Goal: Task Accomplishment & Management: Manage account settings

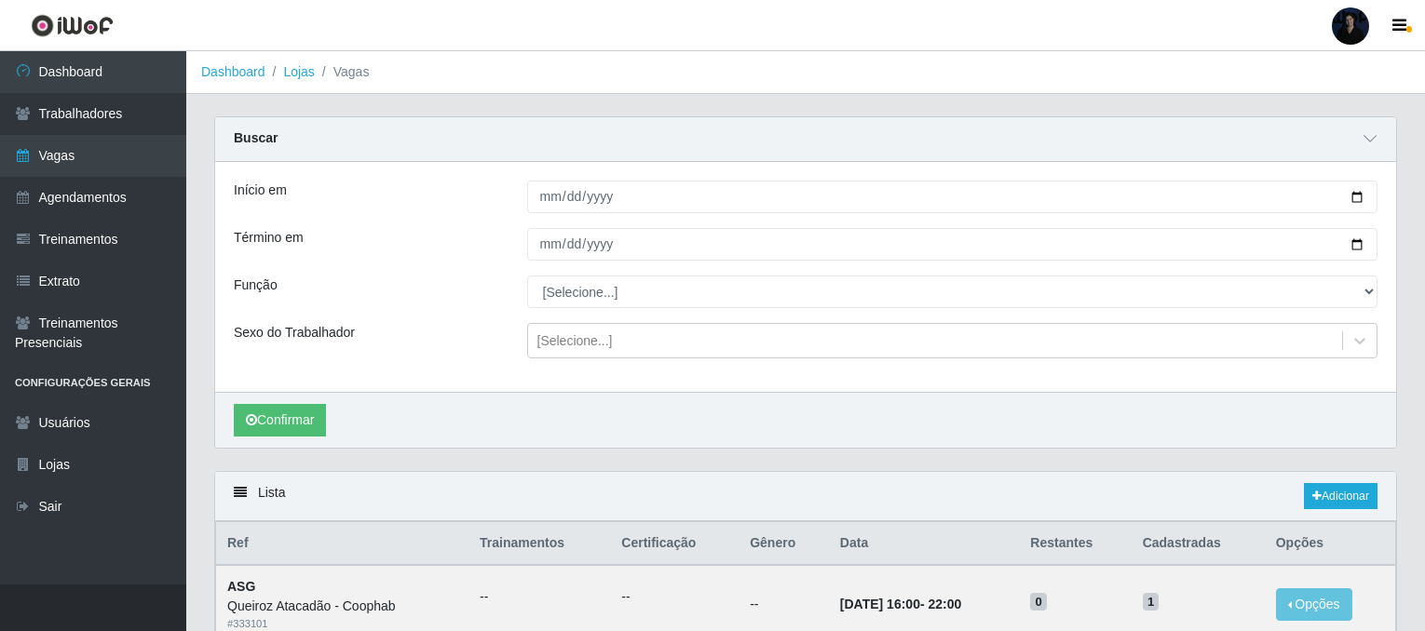
scroll to position [370, 0]
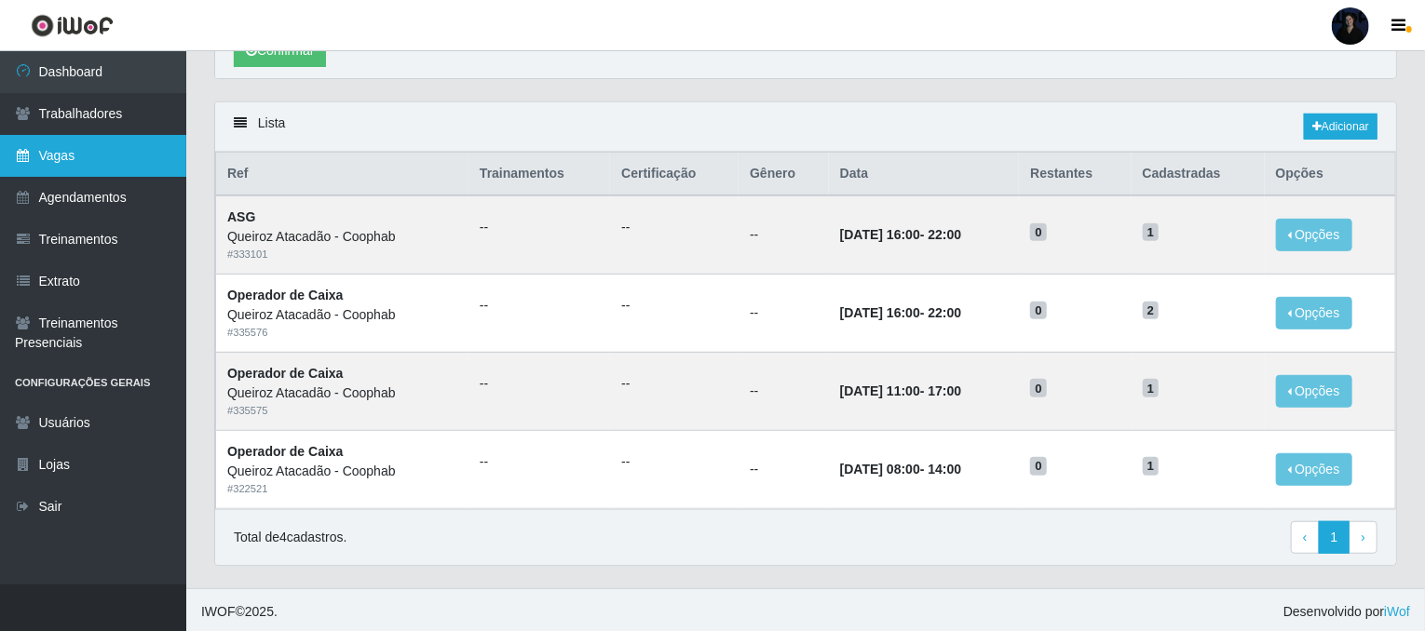
click at [56, 165] on link "Vagas" at bounding box center [93, 156] width 186 height 42
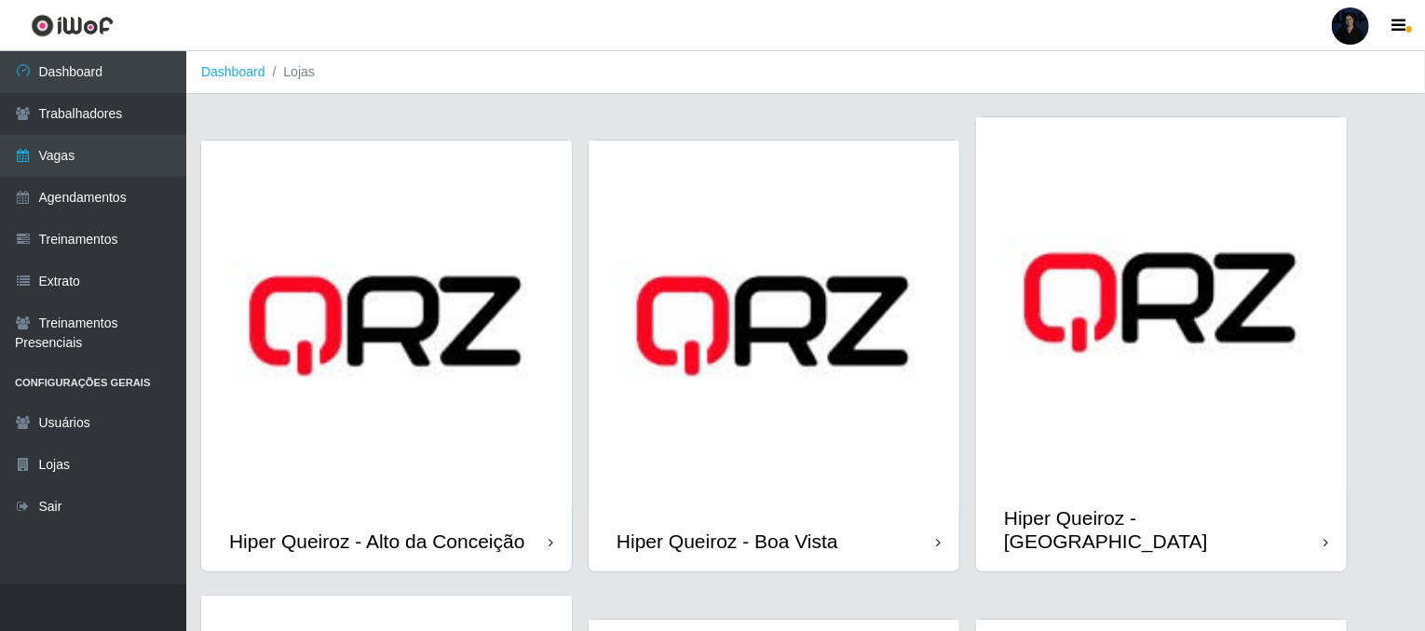
click at [1355, 38] on div at bounding box center [1350, 25] width 37 height 37
click at [1289, 148] on button "Sair" at bounding box center [1314, 145] width 168 height 38
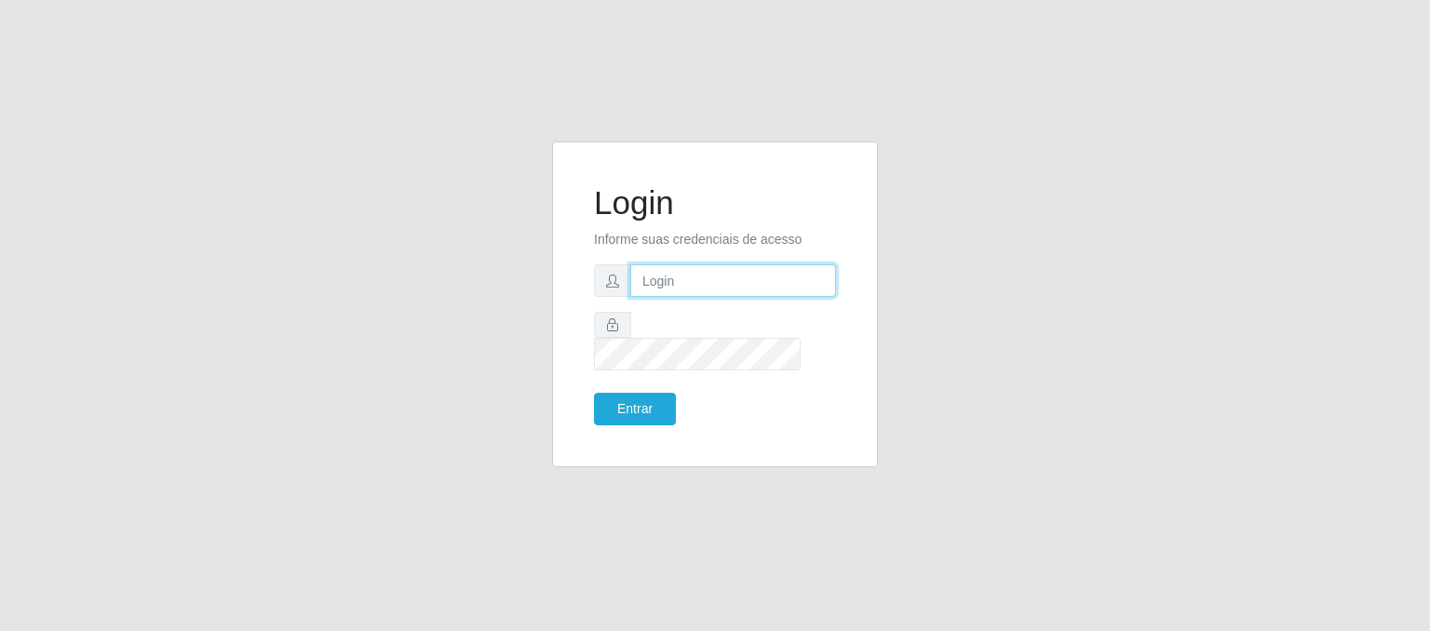
type input "[EMAIL_ADDRESS][DOMAIN_NAME]"
